Goal: Task Accomplishment & Management: Use online tool/utility

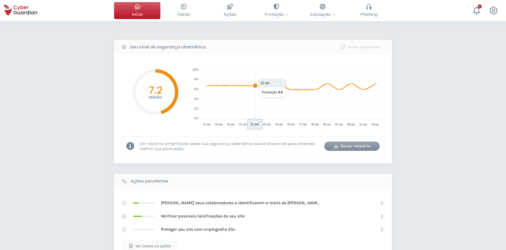
select select "Português (BR)"
click at [372, 18] on button "Phishing Treinar seus colaboradores para identificar e evitar os e-mails de phi…" at bounding box center [369, 10] width 46 height 17
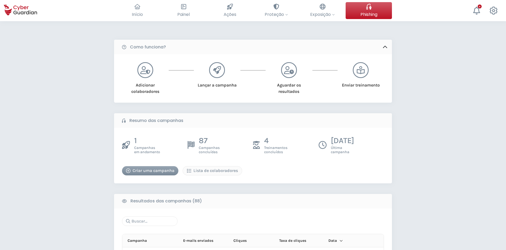
click at [152, 168] on div "Criar uma campanha" at bounding box center [150, 171] width 48 height 6
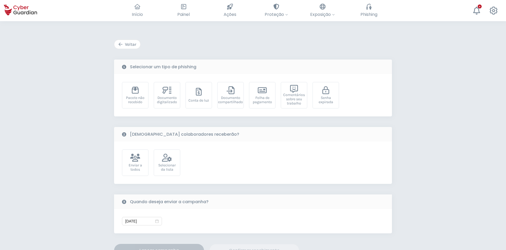
click at [135, 42] on div "Voltar" at bounding box center [127, 44] width 18 height 6
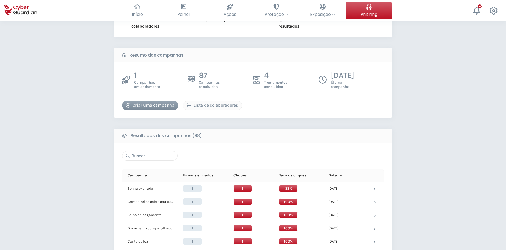
scroll to position [79, 0]
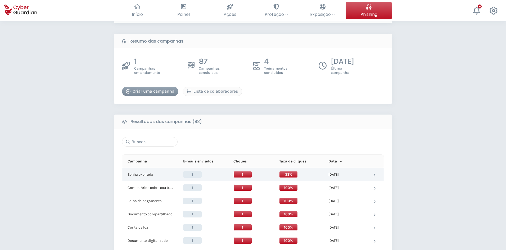
click at [147, 175] on p "Senha expirada" at bounding box center [141, 174] width 26 height 5
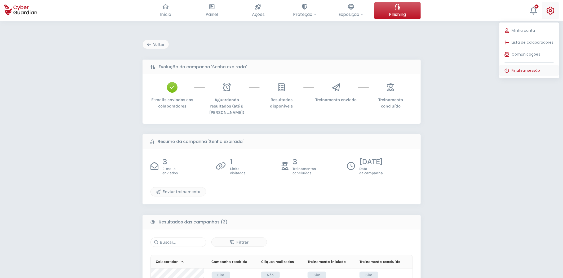
click at [506, 70] on span "Finalizar sessão" at bounding box center [526, 71] width 28 height 6
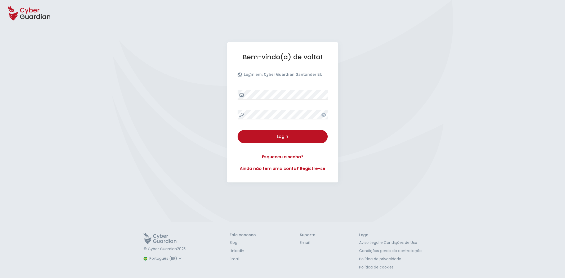
select select "Português (BR)"
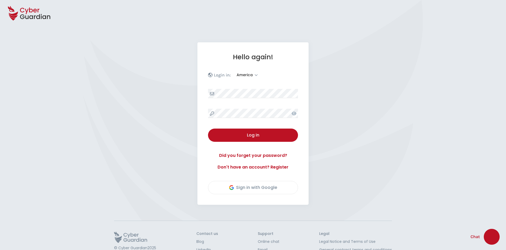
select select "America"
select select "English"
click at [253, 135] on div "Log in" at bounding box center [253, 135] width 82 height 6
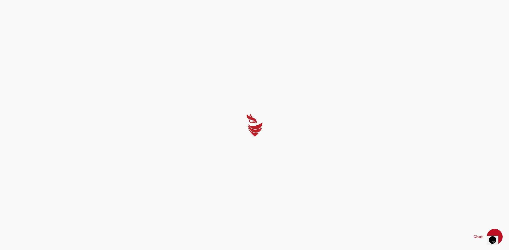
select select "English"
